Goal: Transaction & Acquisition: Purchase product/service

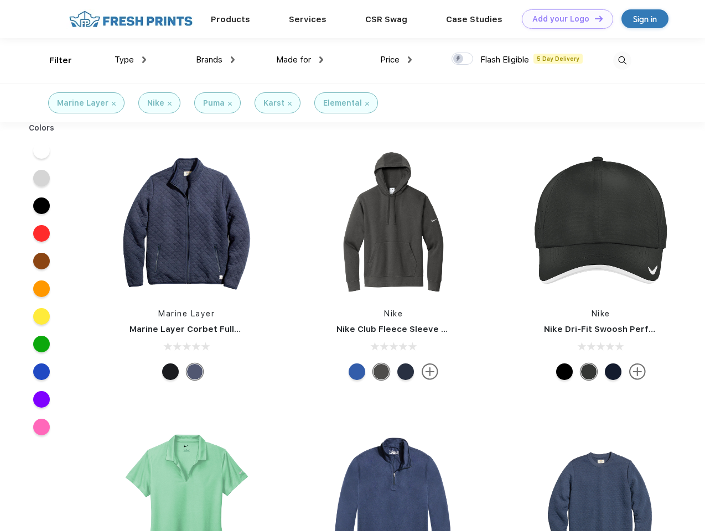
click at [563, 19] on link "Add your Logo Design Tool" at bounding box center [567, 18] width 91 height 19
click at [0, 0] on div "Design Tool" at bounding box center [0, 0] width 0 height 0
click at [593, 18] on link "Add your Logo Design Tool" at bounding box center [567, 18] width 91 height 19
click at [53, 60] on div "Filter" at bounding box center [60, 60] width 23 height 13
click at [131, 60] on span "Type" at bounding box center [123, 60] width 19 height 10
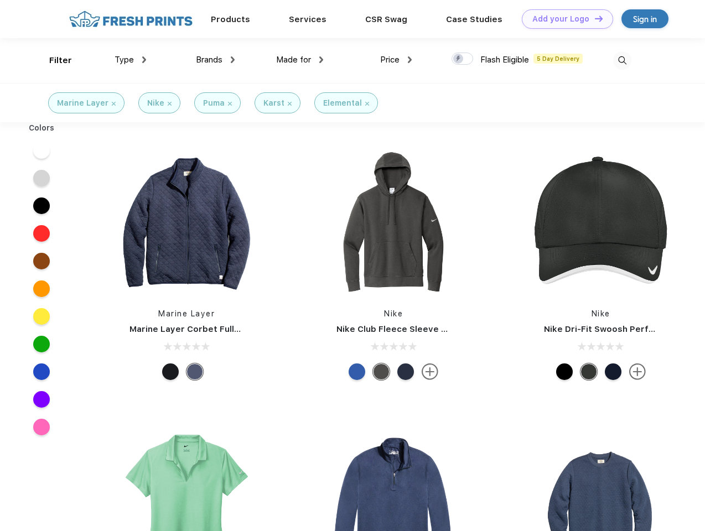
click at [215, 60] on span "Brands" at bounding box center [209, 60] width 27 height 10
click at [300, 60] on span "Made for" at bounding box center [293, 60] width 35 height 10
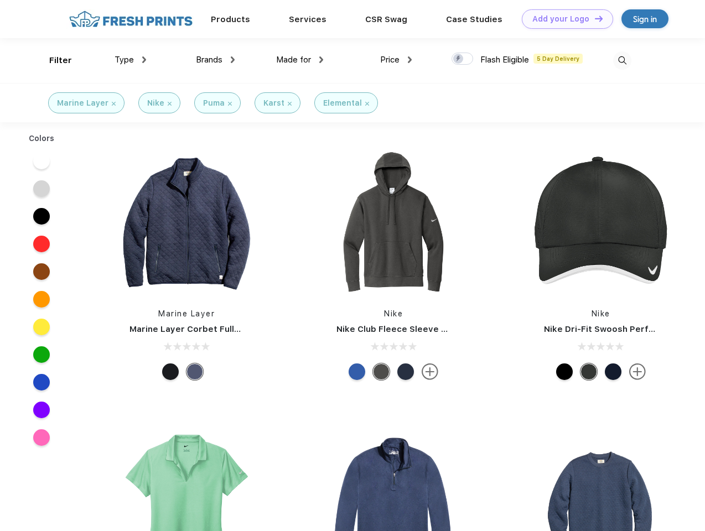
click at [396, 60] on span "Price" at bounding box center [389, 60] width 19 height 10
click at [462, 59] on div at bounding box center [462, 59] width 22 height 12
click at [458, 59] on input "checkbox" at bounding box center [454, 55] width 7 height 7
click at [622, 60] on img at bounding box center [622, 60] width 18 height 18
